Goal: Information Seeking & Learning: Learn about a topic

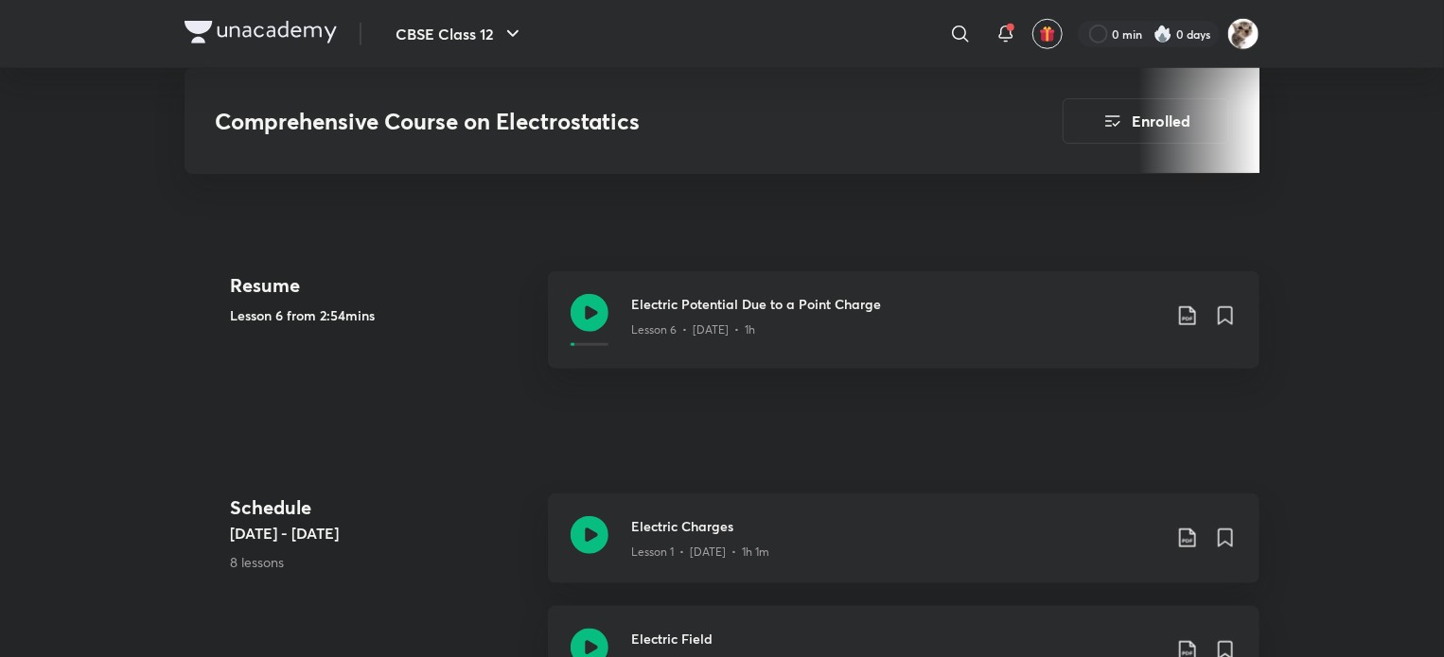
scroll to position [795, 0]
click at [571, 297] on icon at bounding box center [589, 311] width 38 height 38
